Goal: Task Accomplishment & Management: Use online tool/utility

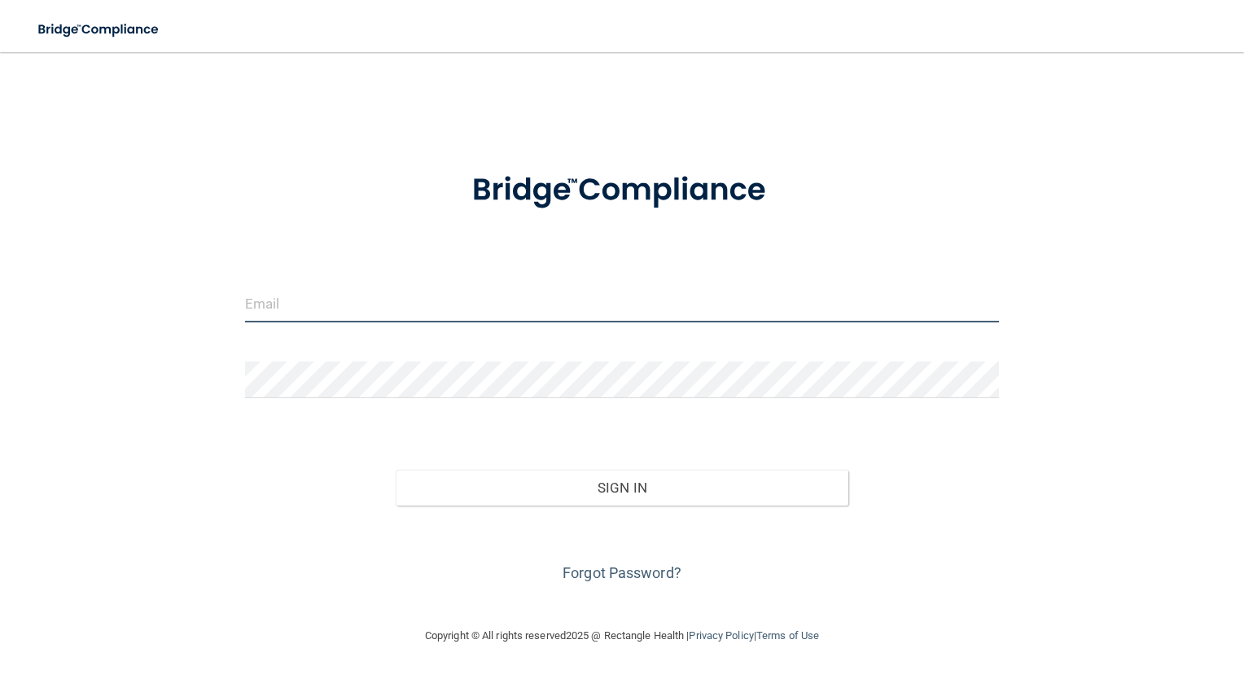
click at [283, 308] on input "email" at bounding box center [622, 304] width 755 height 37
type input "[PERSON_NAME][EMAIL_ADDRESS][PERSON_NAME][DOMAIN_NAME]"
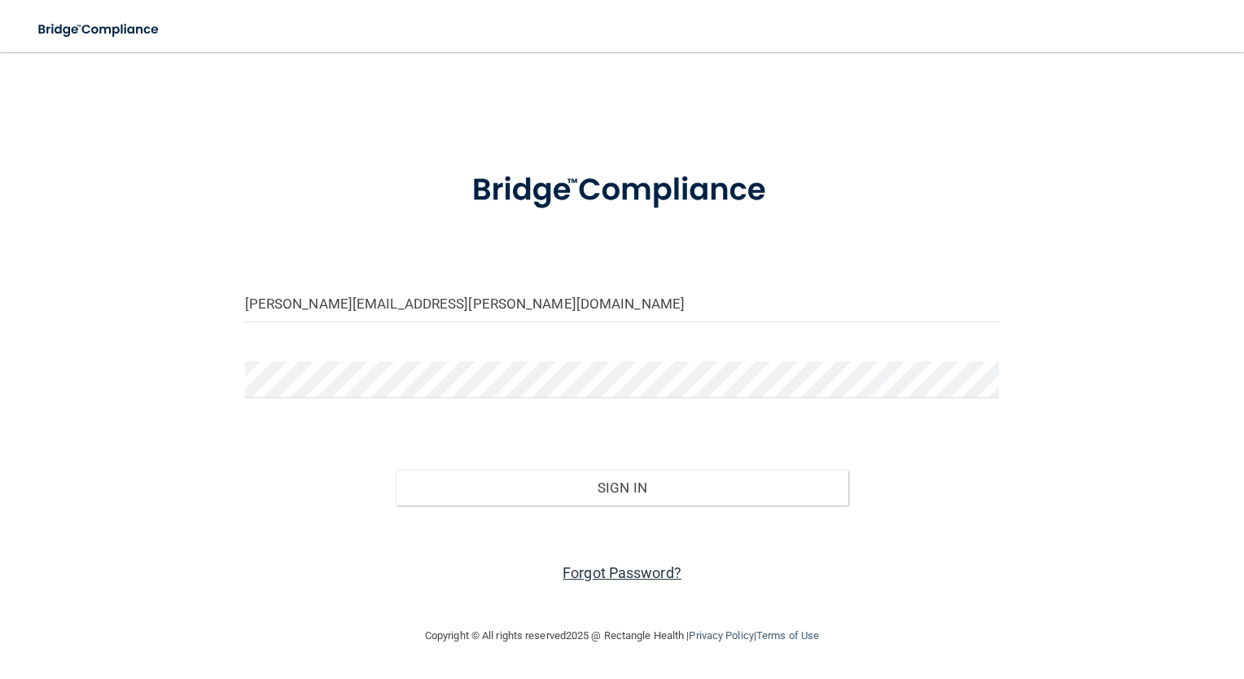
click at [624, 569] on link "Forgot Password?" at bounding box center [621, 572] width 119 height 17
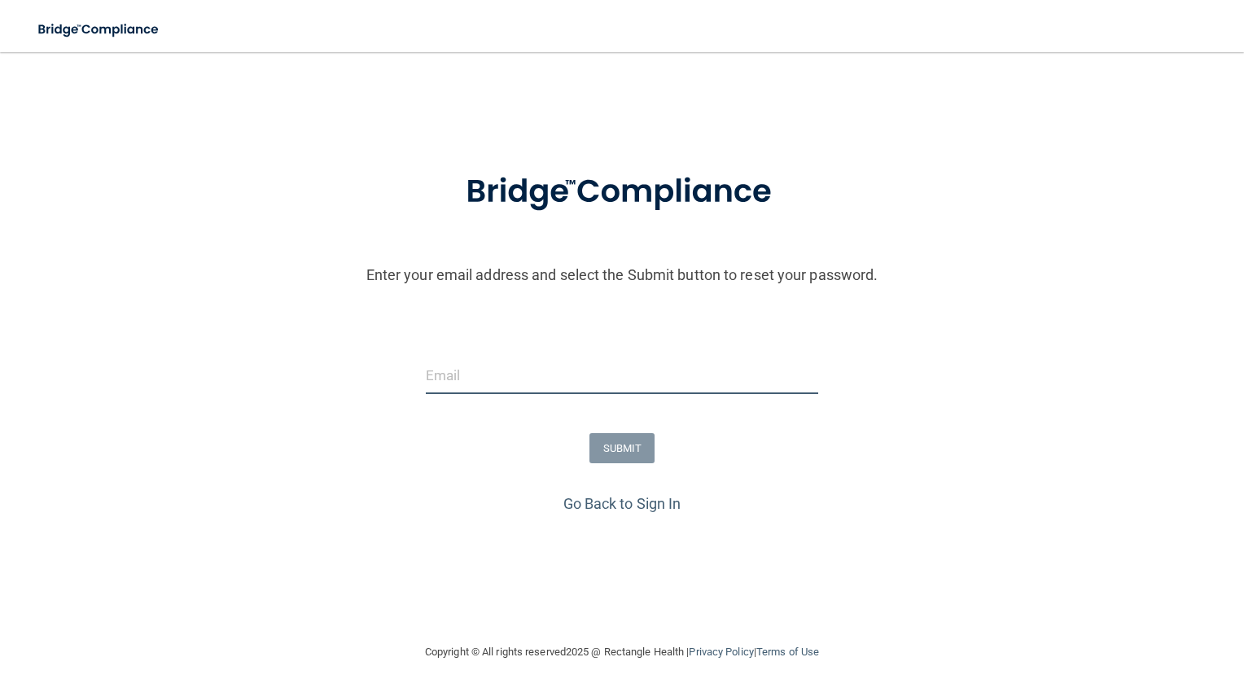
click at [459, 374] on input "email" at bounding box center [622, 375] width 393 height 37
type input "[PERSON_NAME][EMAIL_ADDRESS][PERSON_NAME][DOMAIN_NAME]"
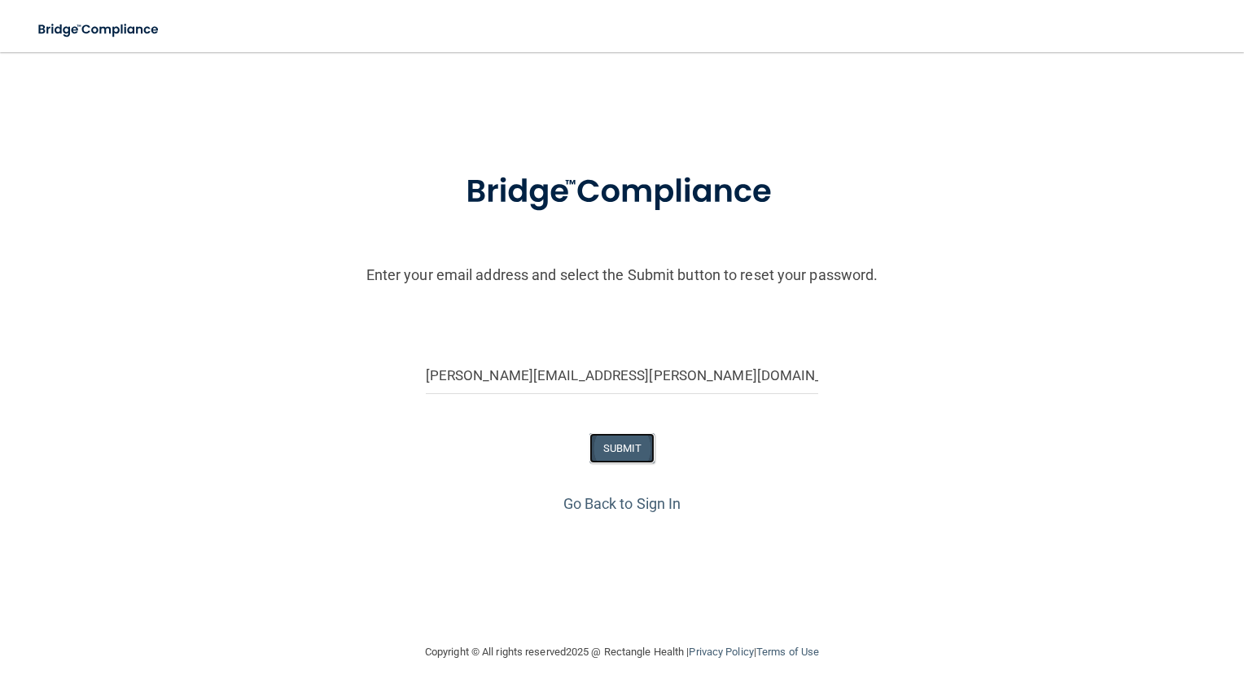
click at [621, 452] on button "SUBMIT" at bounding box center [622, 448] width 66 height 30
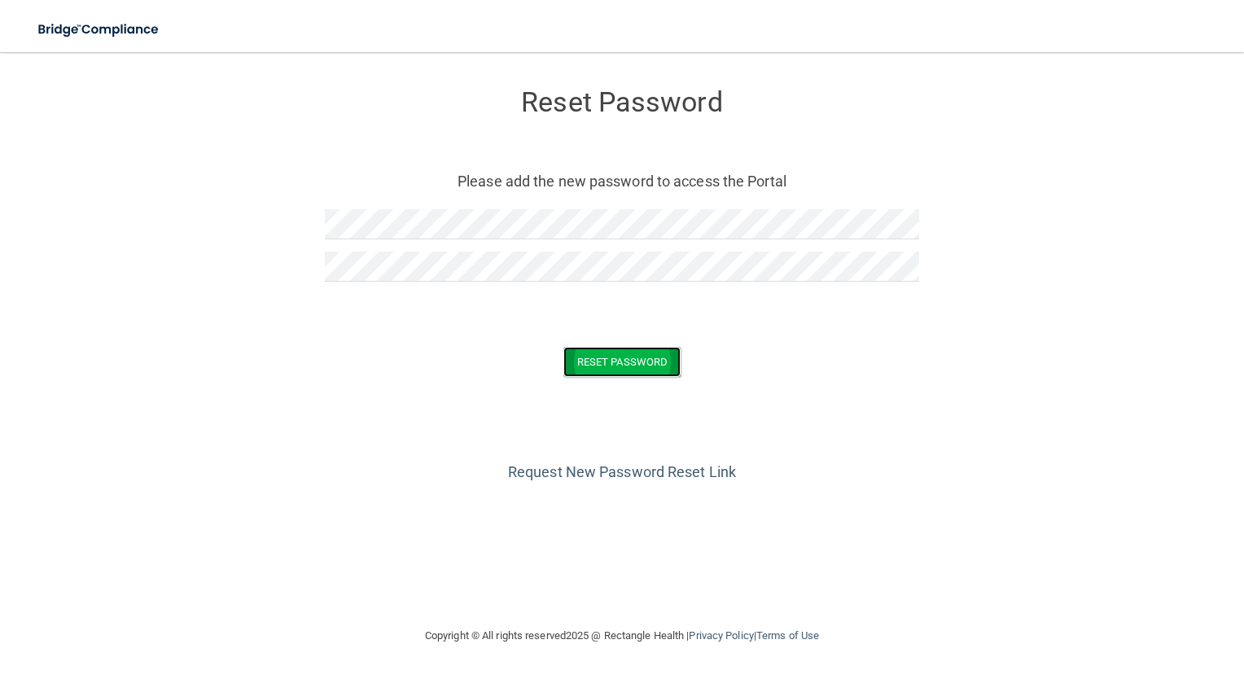
click at [638, 367] on button "Reset Password" at bounding box center [621, 362] width 117 height 30
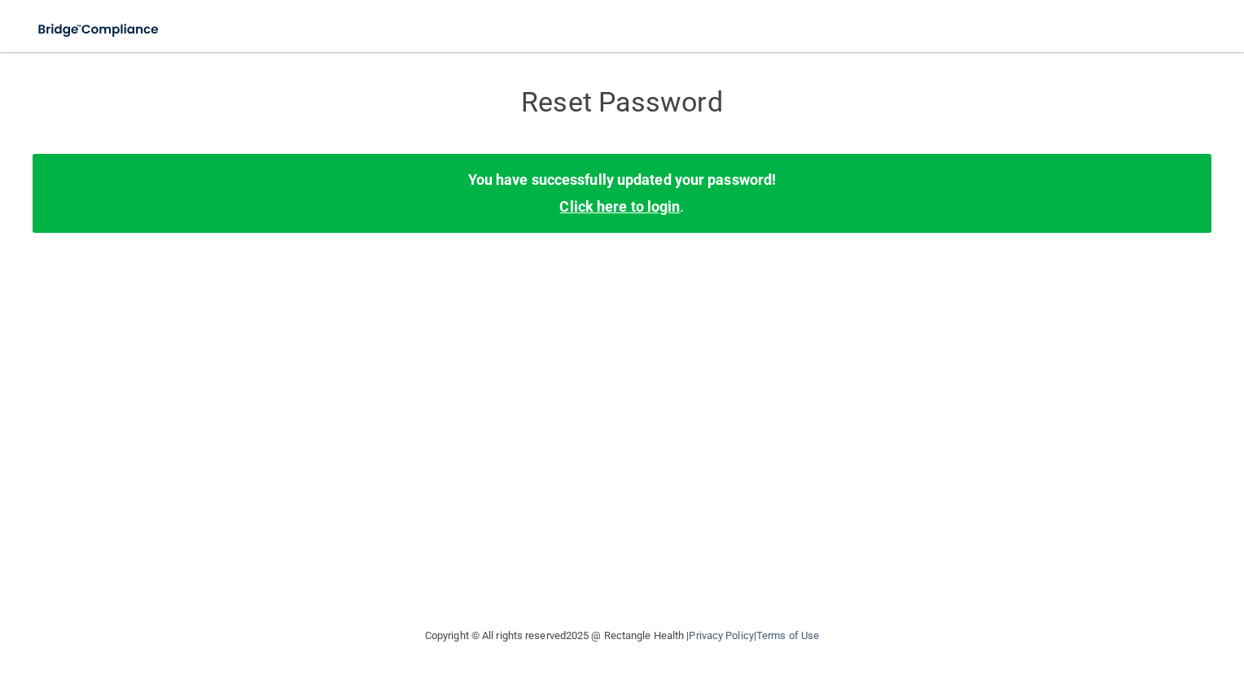
click at [654, 208] on link "Click here to login" at bounding box center [619, 206] width 120 height 17
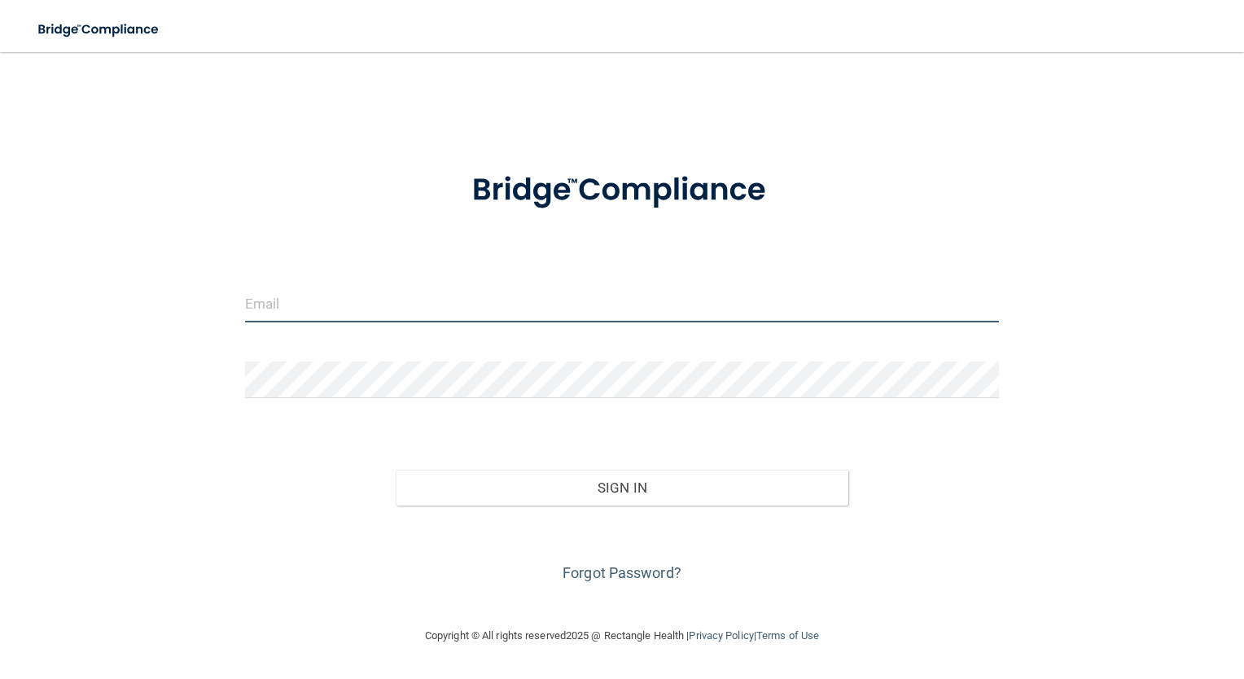
click at [325, 307] on input "email" at bounding box center [622, 304] width 755 height 37
type input "[PERSON_NAME][EMAIL_ADDRESS][PERSON_NAME][DOMAIN_NAME]"
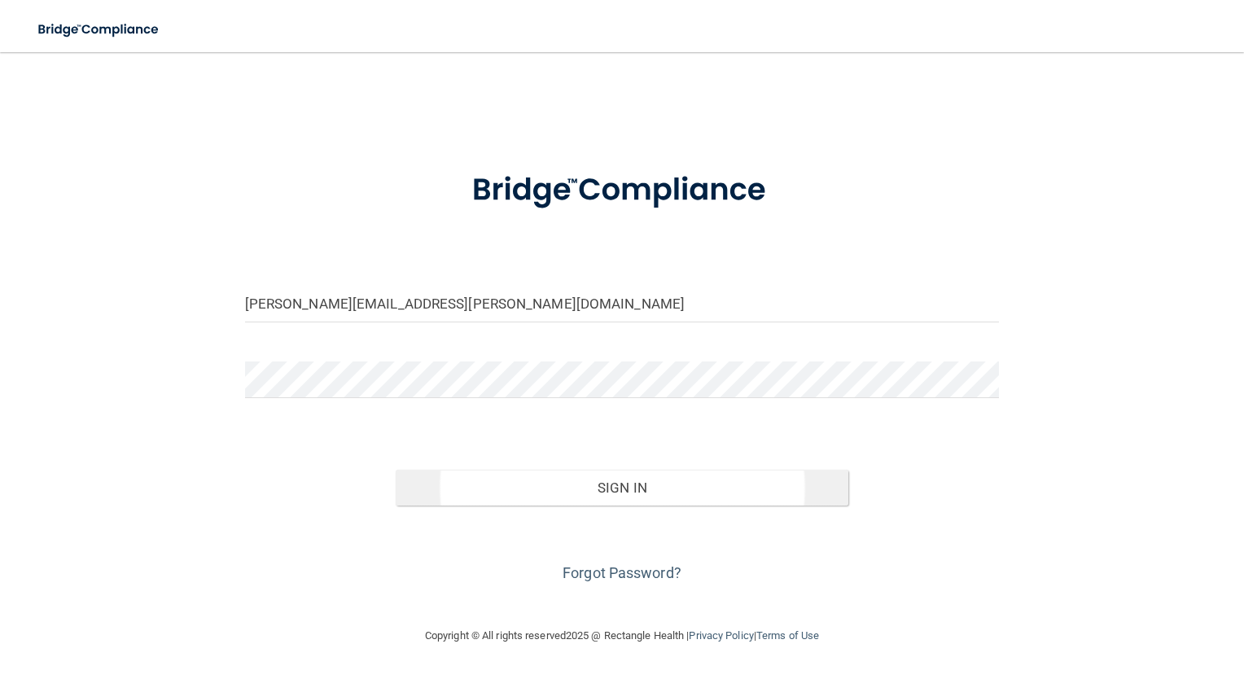
click at [635, 489] on button "Sign In" at bounding box center [622, 488] width 453 height 36
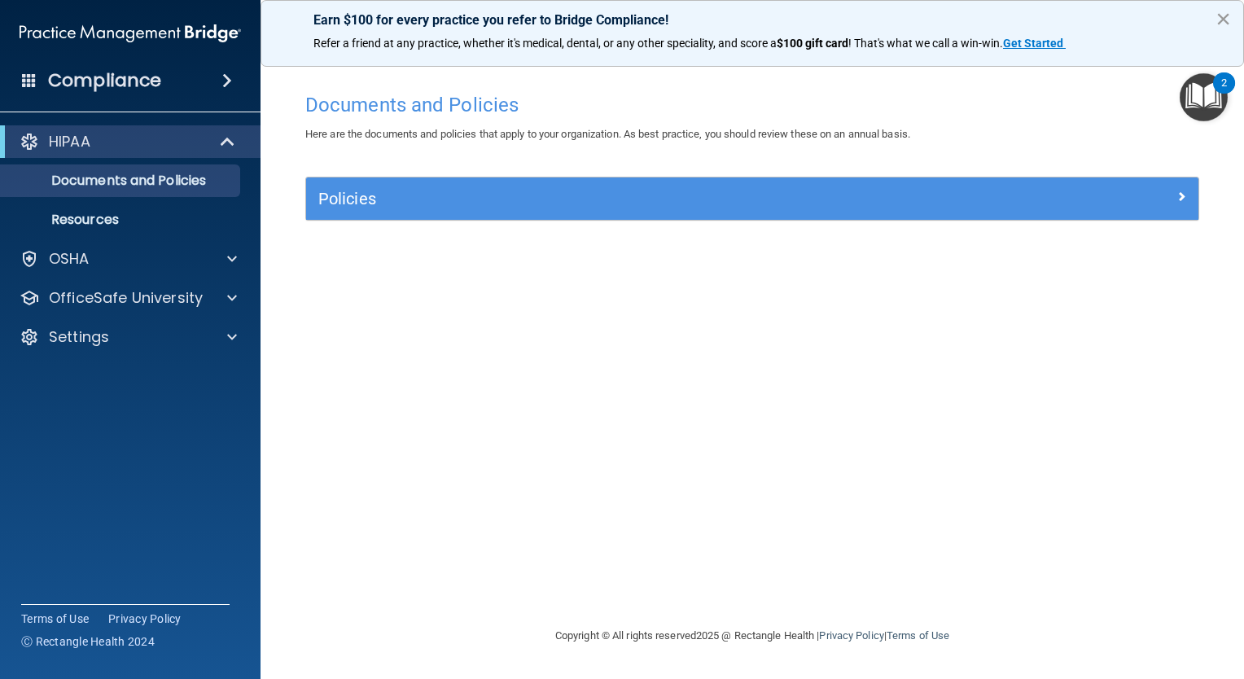
click at [1215, 15] on button "×" at bounding box center [1222, 19] width 15 height 26
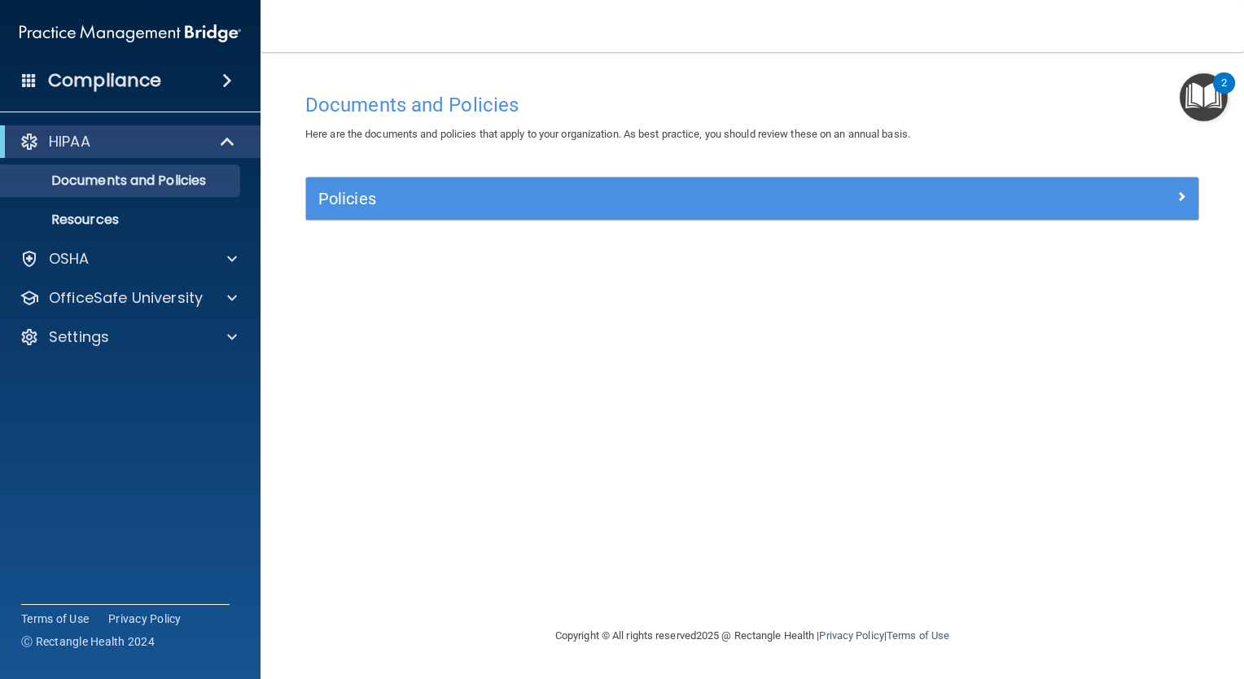
click at [1213, 101] on img "Open Resource Center, 2 new notifications" at bounding box center [1204, 97] width 48 height 48
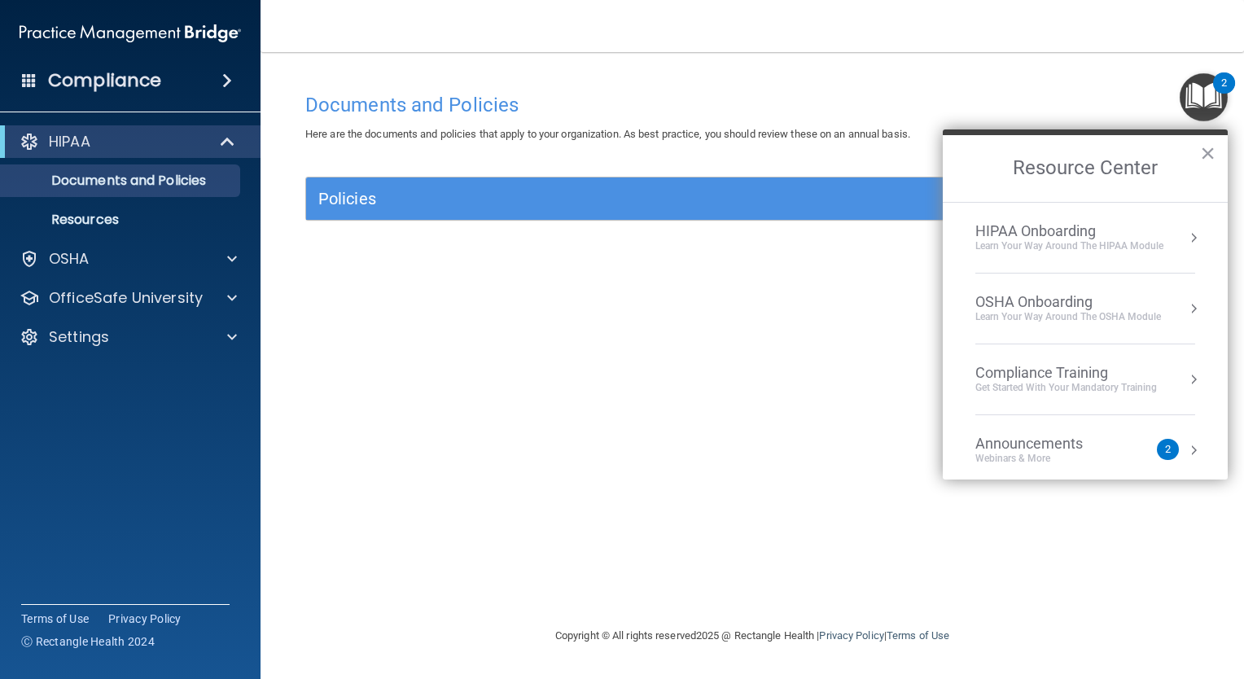
click at [821, 341] on div "Documents and Policies Here are the documents and policies that apply to your o…" at bounding box center [752, 355] width 918 height 541
click at [1205, 159] on button "×" at bounding box center [1207, 153] width 15 height 26
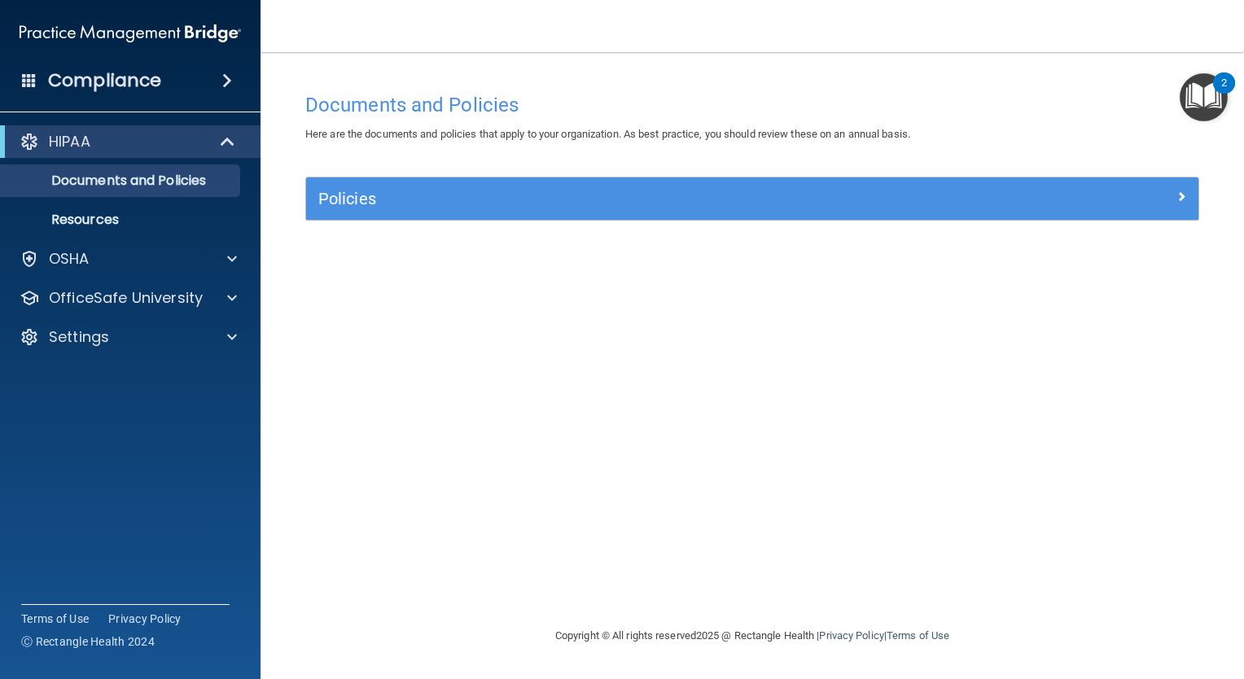
click at [142, 82] on h4 "Compliance" at bounding box center [104, 80] width 113 height 23
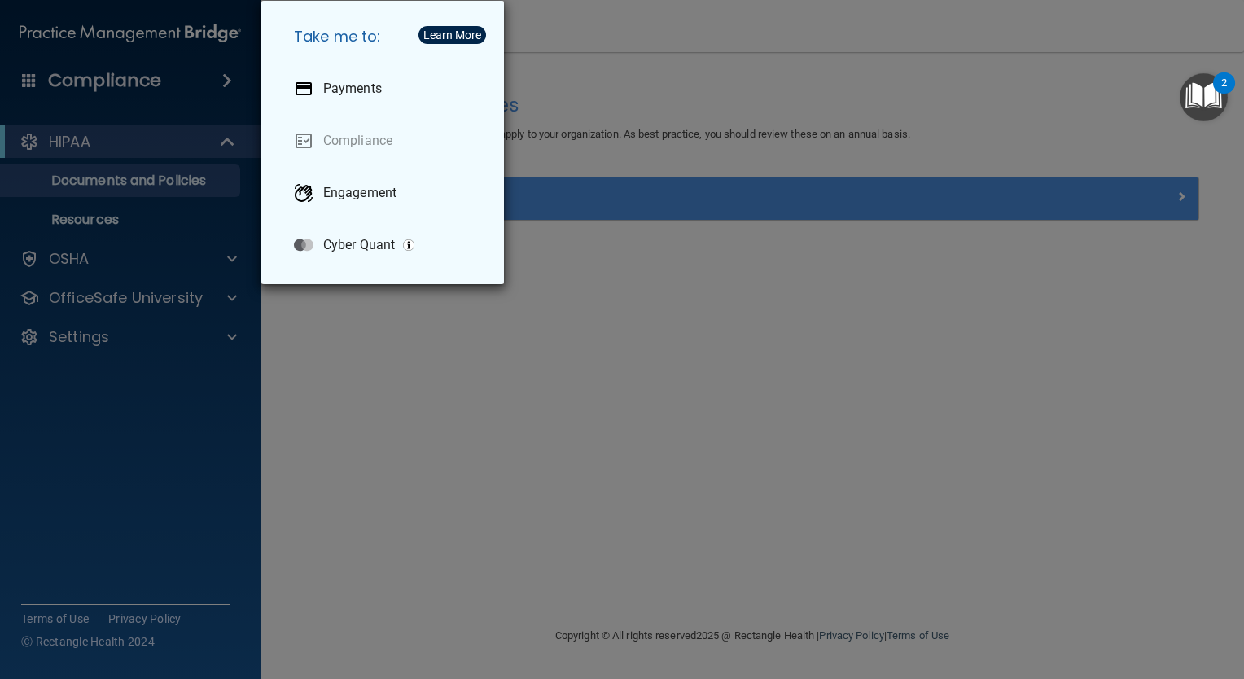
click at [303, 325] on div "Take me to: Payments Compliance Engagement Cyber Quant" at bounding box center [622, 339] width 1244 height 679
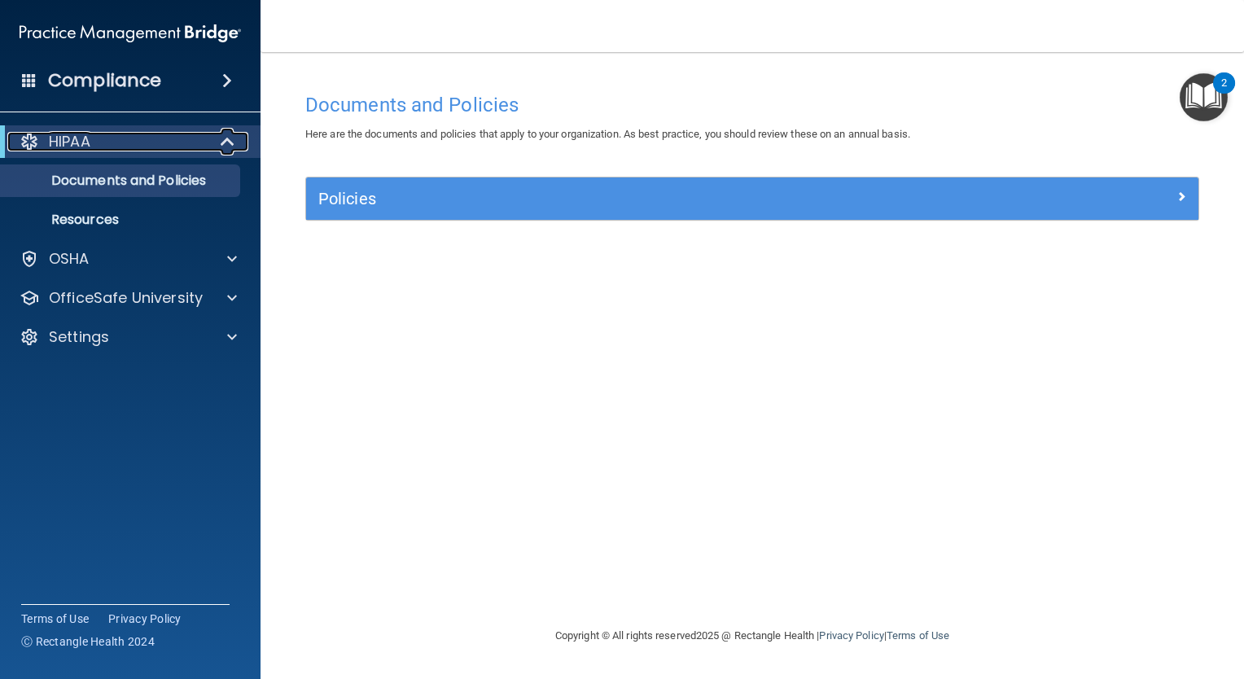
click at [139, 147] on div "HIPAA" at bounding box center [107, 142] width 201 height 20
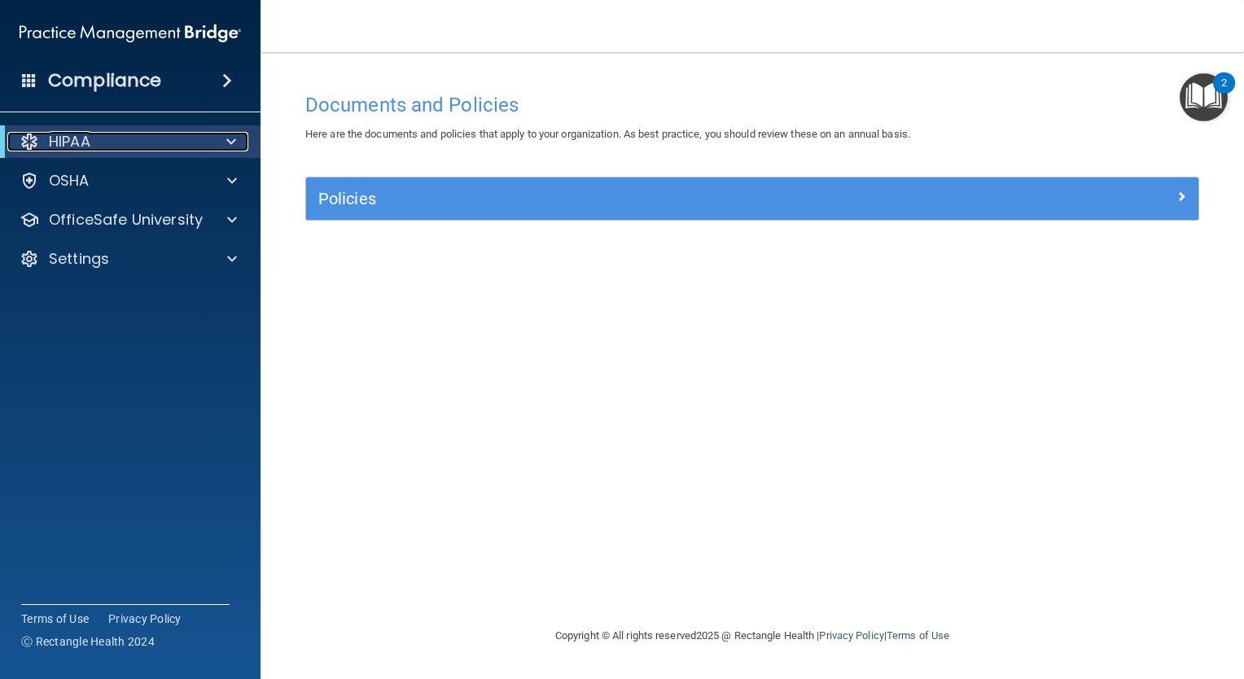
click at [190, 142] on div "HIPAA" at bounding box center [107, 142] width 201 height 20
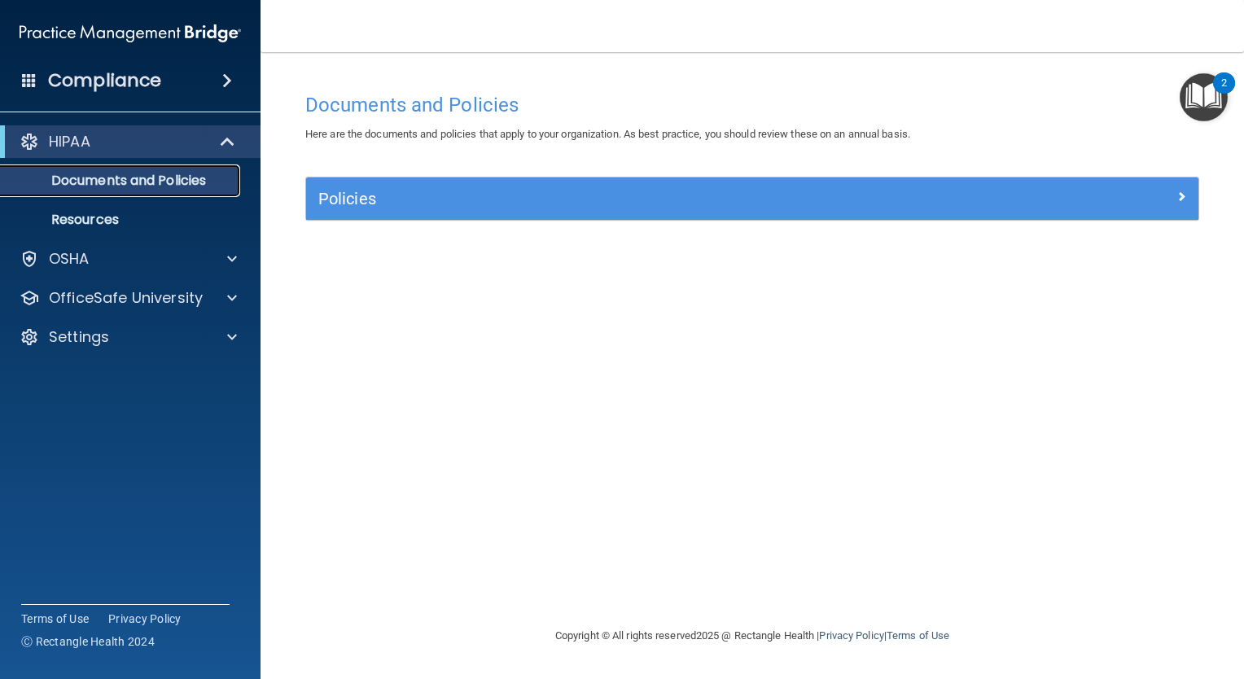
click at [190, 190] on link "Documents and Policies" at bounding box center [112, 180] width 256 height 33
click at [1210, 91] on img "Open Resource Center, 2 new notifications" at bounding box center [1204, 97] width 48 height 48
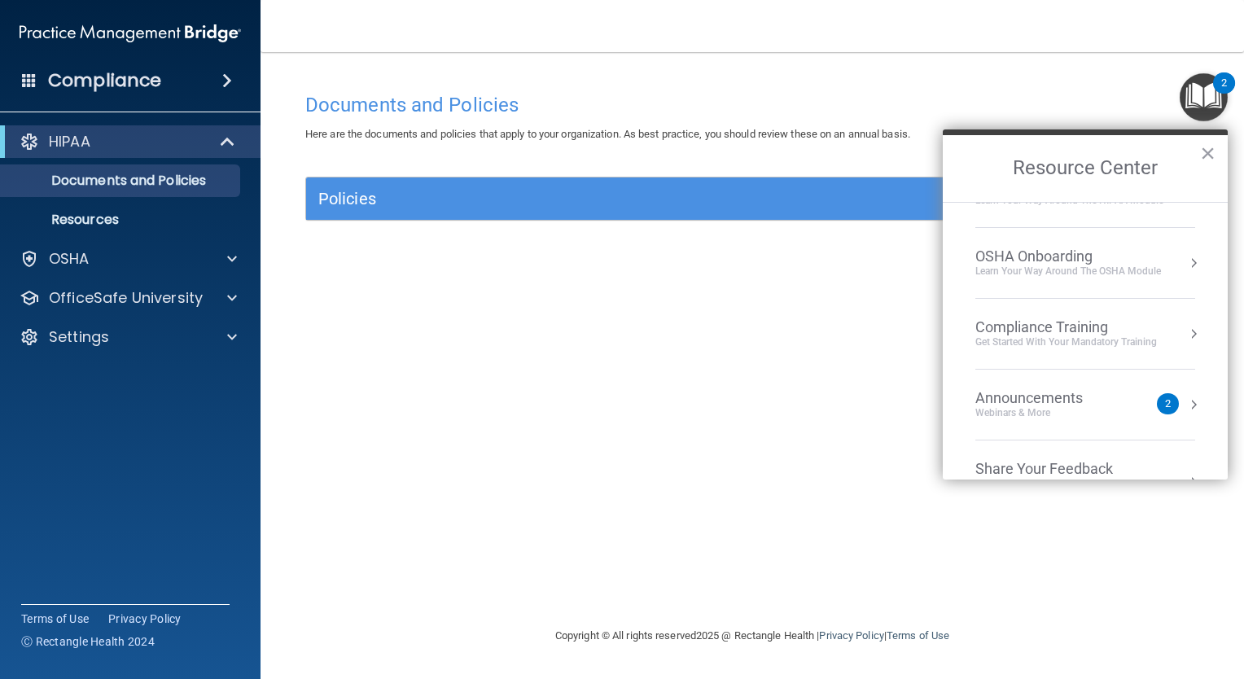
scroll to position [89, 0]
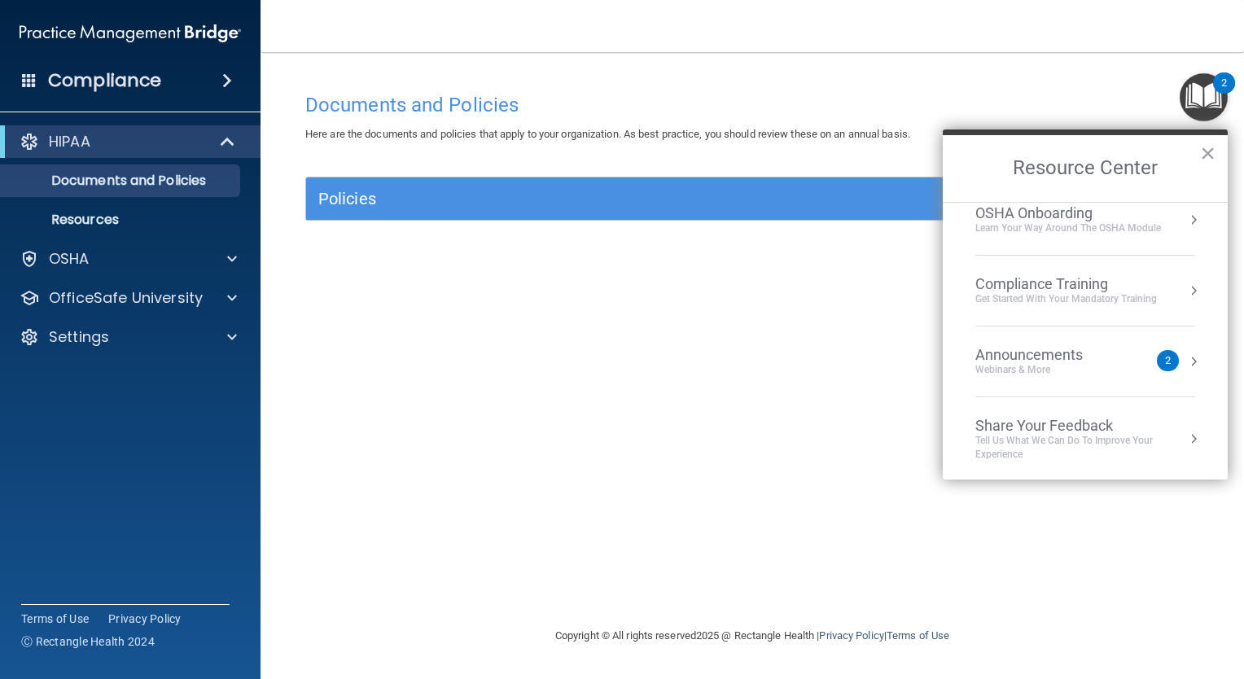
click at [1165, 361] on div "2" at bounding box center [1168, 361] width 6 height 0
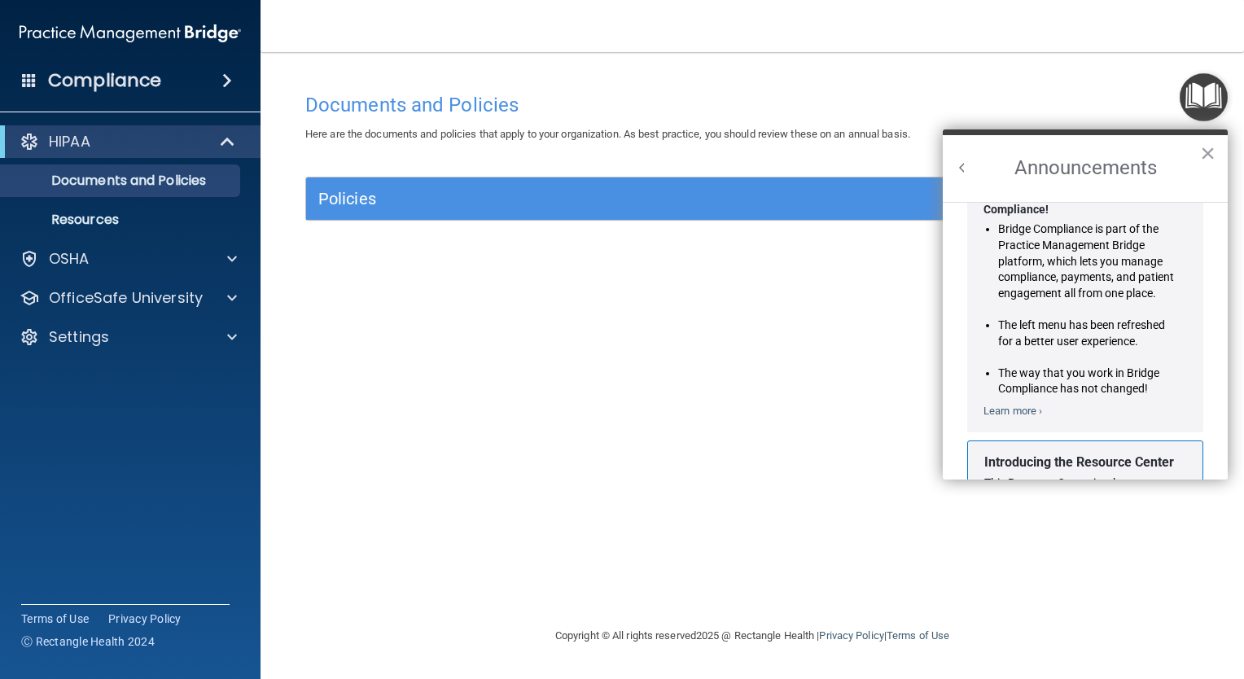
scroll to position [68, 0]
click at [1209, 153] on button "×" at bounding box center [1207, 153] width 15 height 26
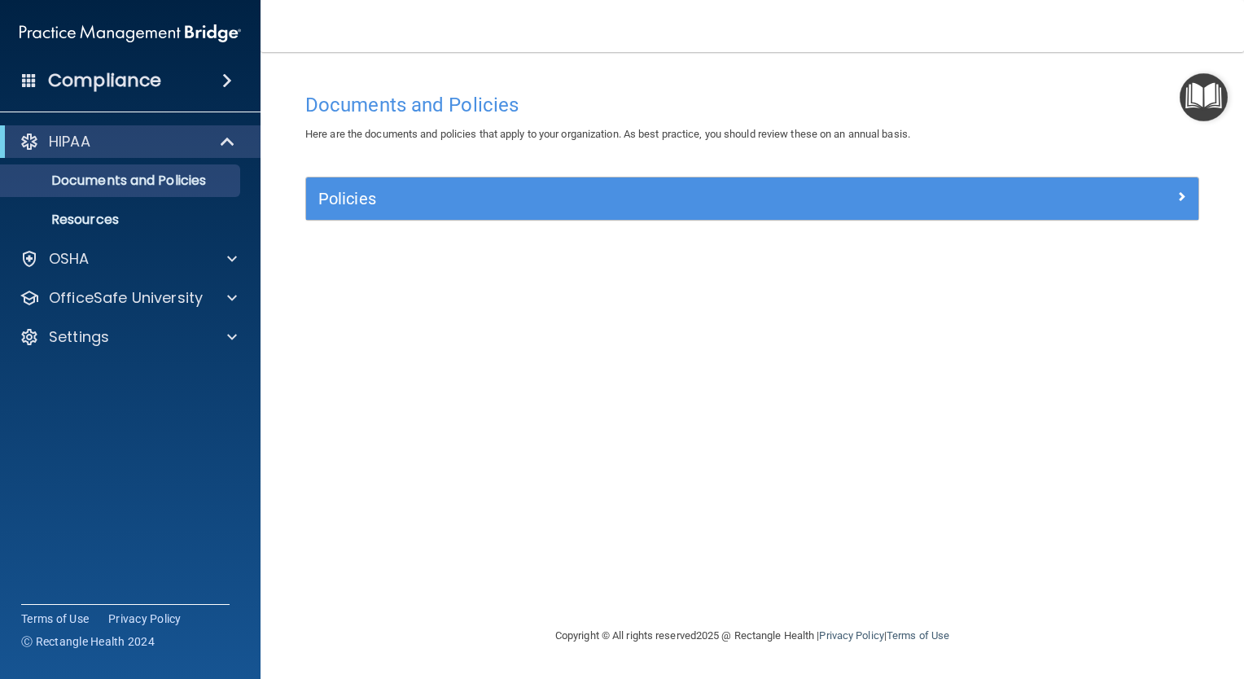
click at [1215, 102] on img "Open Resource Center" at bounding box center [1204, 97] width 48 height 48
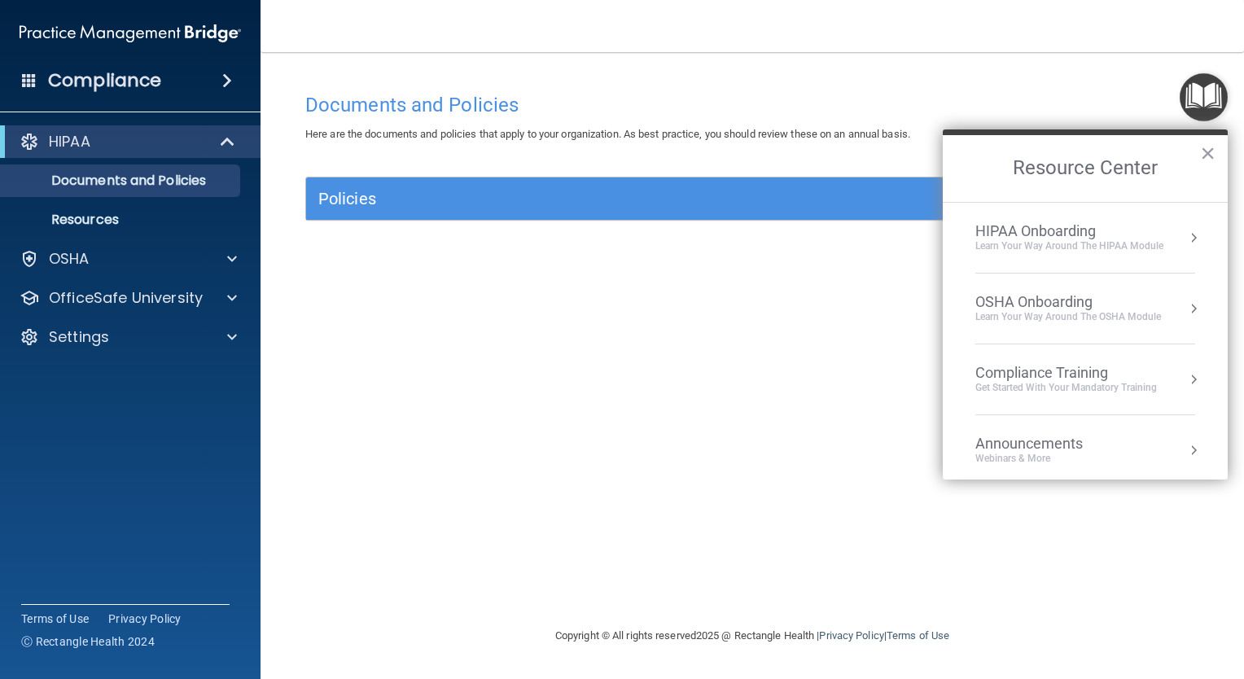
click at [1125, 386] on div "Get Started with your mandatory training" at bounding box center [1066, 388] width 182 height 14
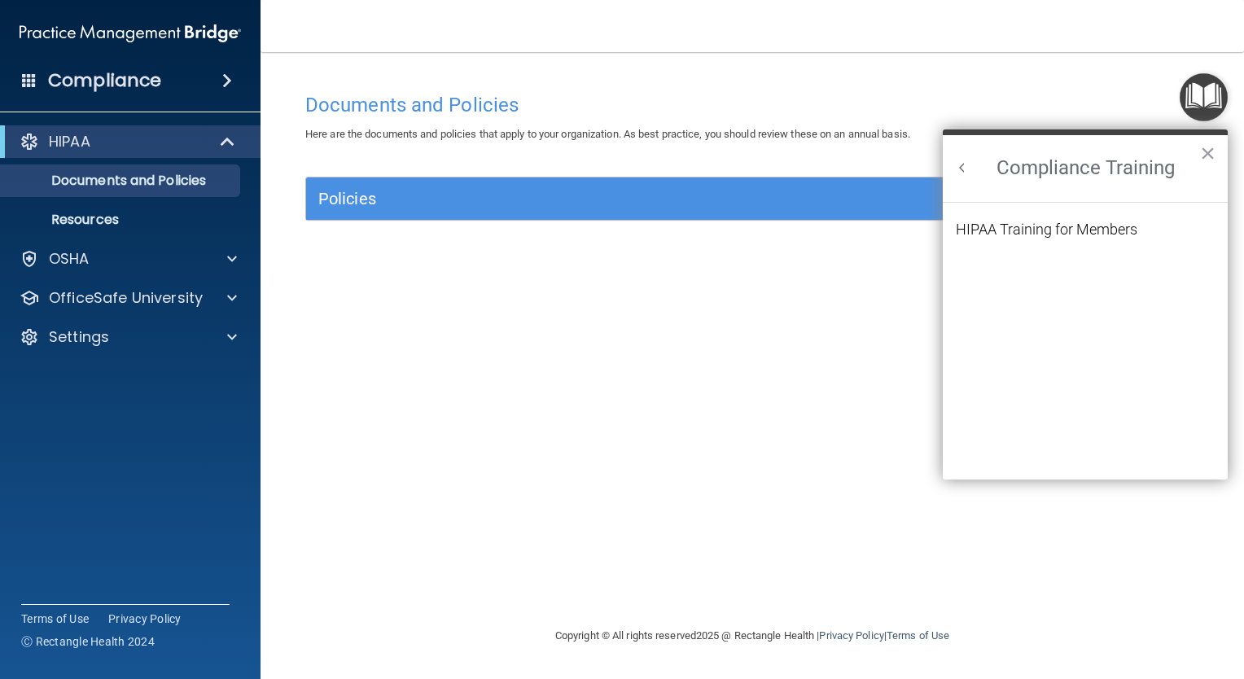
scroll to position [0, 0]
click at [1210, 152] on button "×" at bounding box center [1207, 153] width 15 height 26
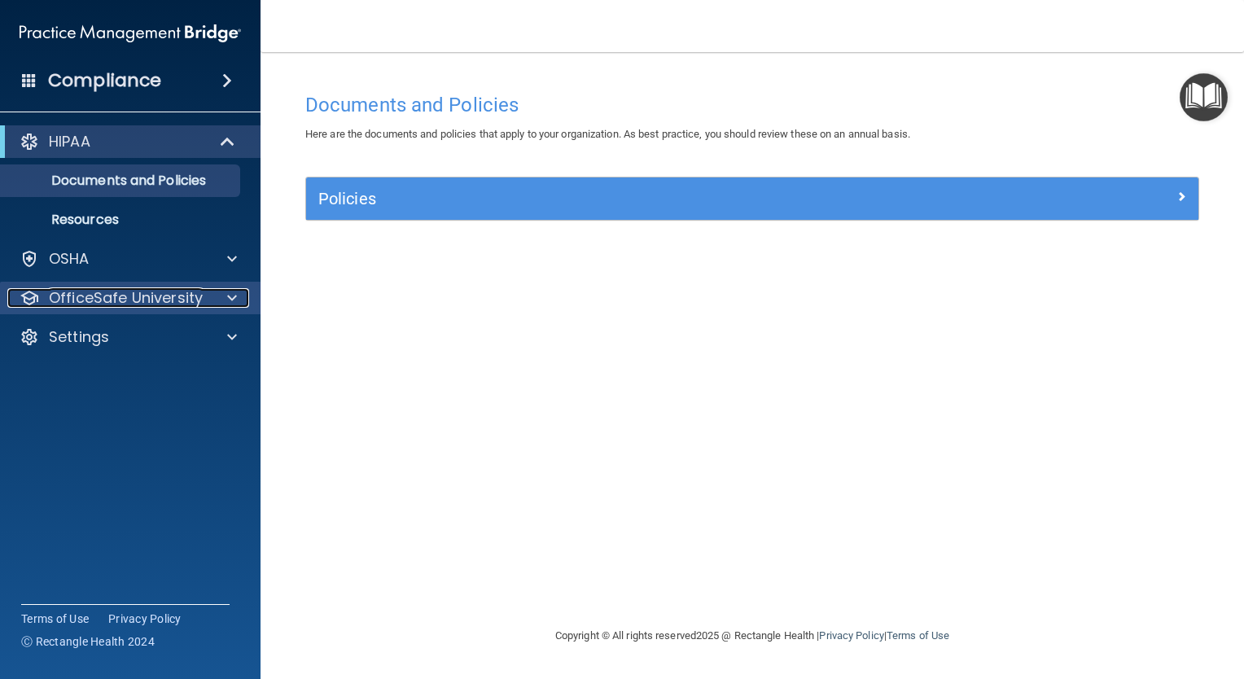
click at [150, 304] on p "OfficeSafe University" at bounding box center [126, 298] width 154 height 20
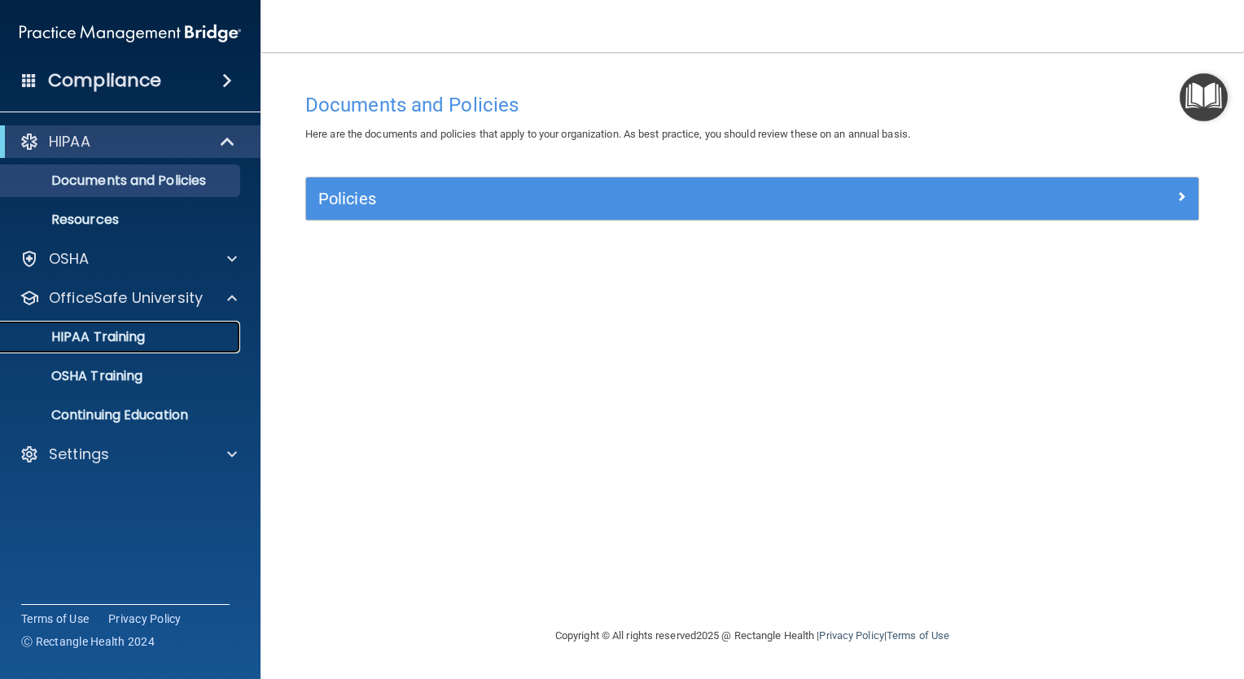
click at [129, 340] on p "HIPAA Training" at bounding box center [78, 337] width 134 height 16
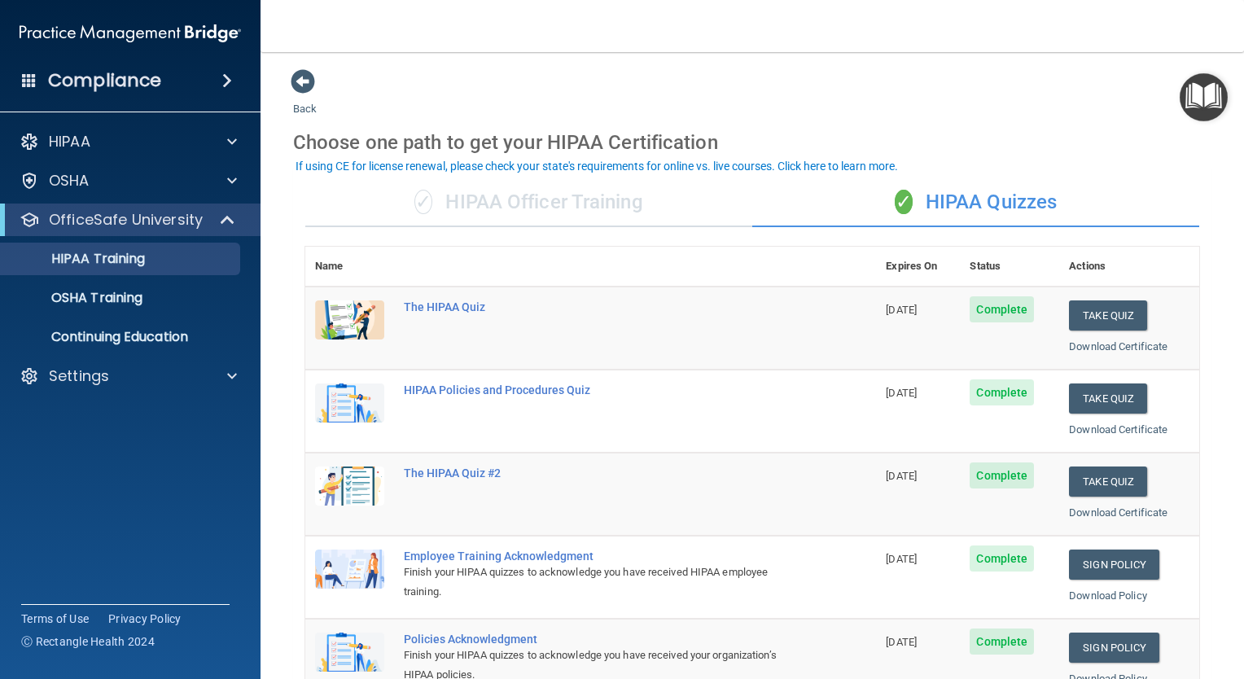
click at [591, 215] on div "✓ HIPAA Officer Training" at bounding box center [528, 202] width 447 height 49
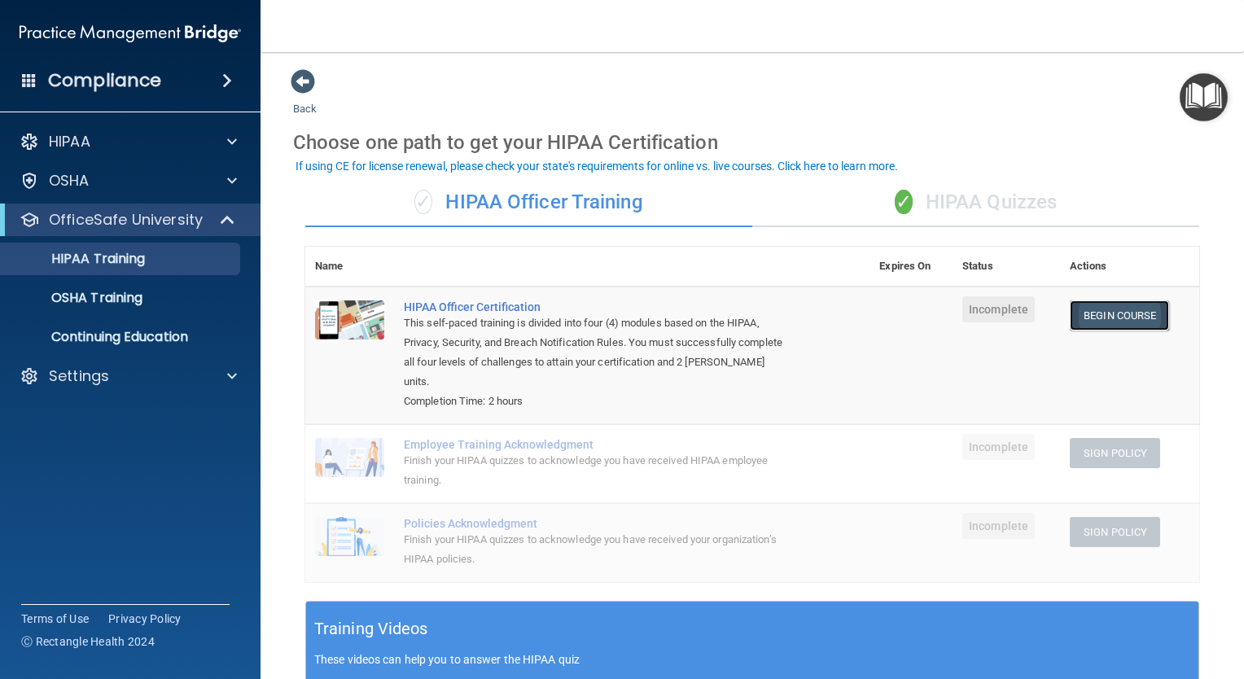
click at [1122, 315] on link "Begin Course" at bounding box center [1119, 315] width 99 height 30
